Goal: Task Accomplishment & Management: Use online tool/utility

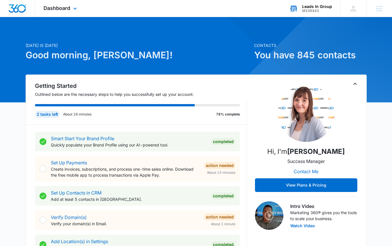
click at [315, 9] on div "M338443" at bounding box center [317, 11] width 30 height 4
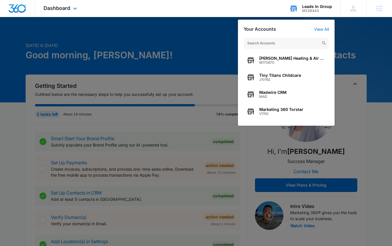
click at [291, 43] on input "text" at bounding box center [285, 42] width 85 height 11
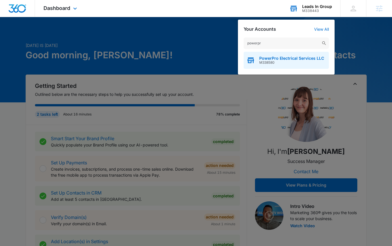
type input "powerpr"
click at [292, 61] on span "M338580" at bounding box center [291, 62] width 65 height 4
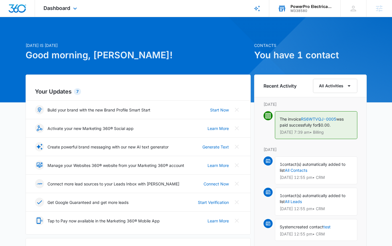
click at [62, 11] on div "Dashboard Apps Reputation Websites Forms CRM Email Social Payments POS Content …" at bounding box center [61, 8] width 52 height 17
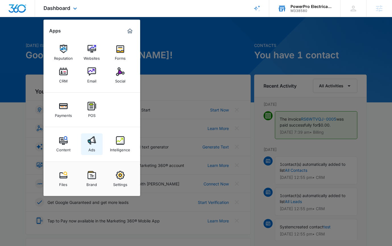
click at [93, 142] on img at bounding box center [91, 140] width 9 height 9
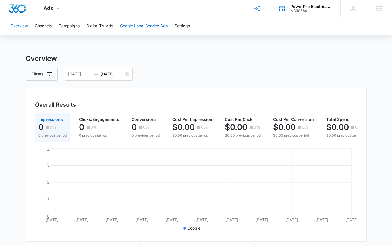
click at [139, 25] on button "Google Local Service Ads" at bounding box center [144, 26] width 48 height 18
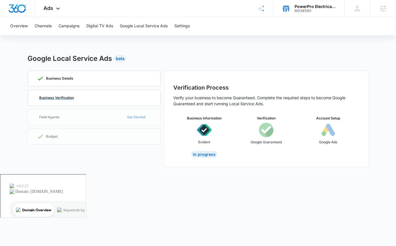
click at [69, 97] on p "Business Verification" at bounding box center [56, 97] width 35 height 3
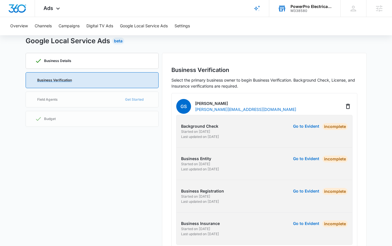
scroll to position [18, 0]
